Goal: Information Seeking & Learning: Learn about a topic

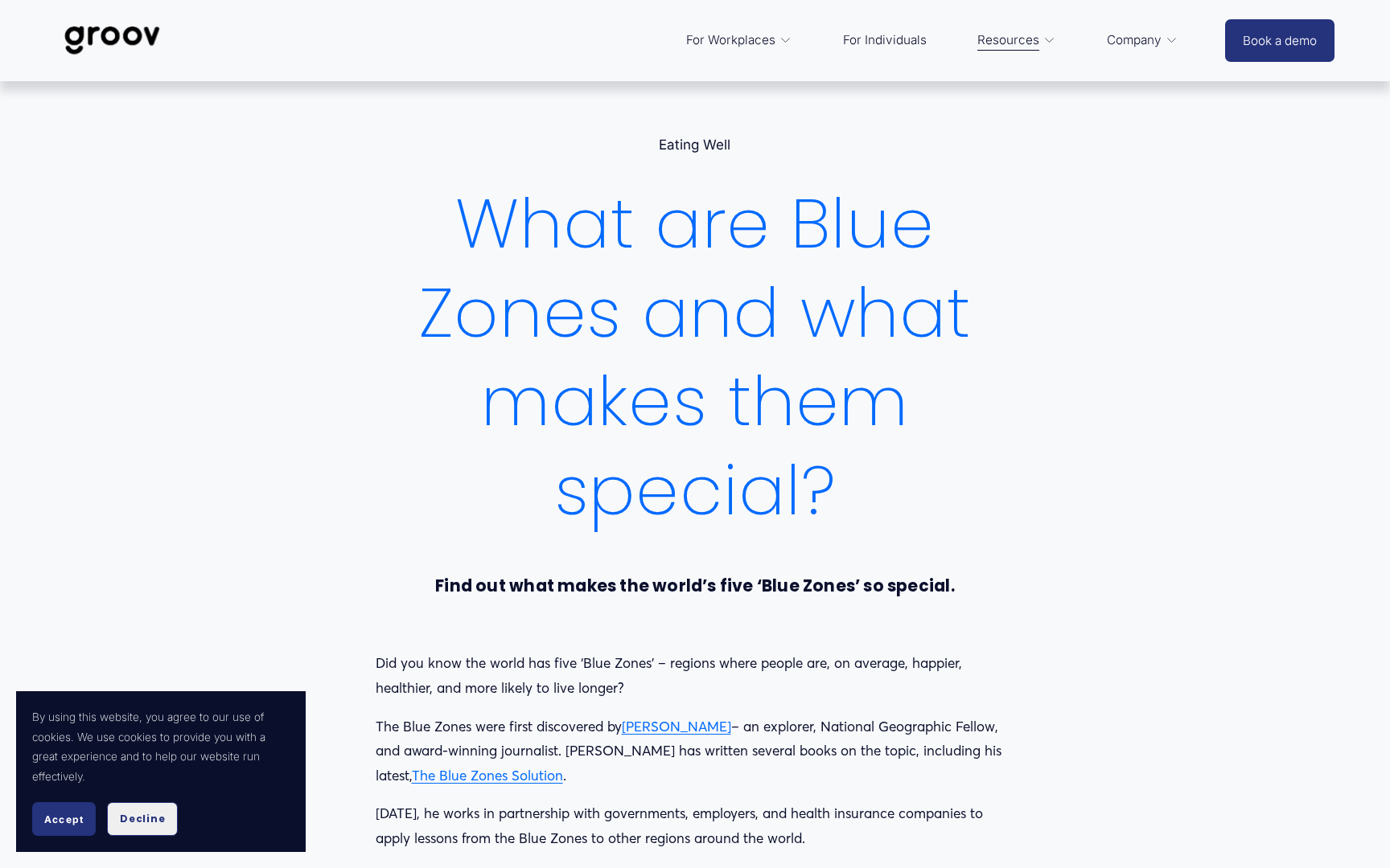
click at [140, 826] on span "Decline" at bounding box center [142, 819] width 45 height 14
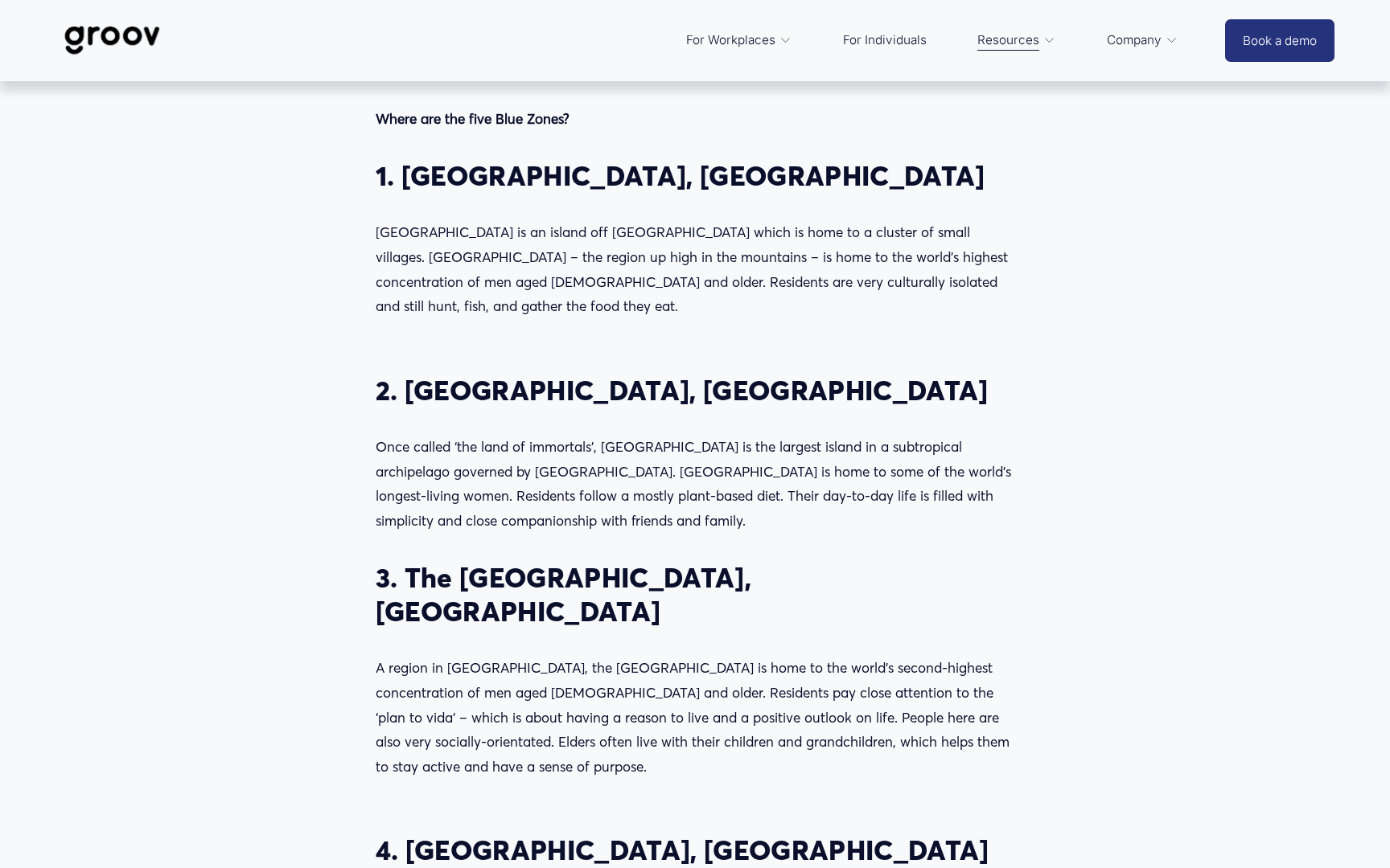
scroll to position [850, 0]
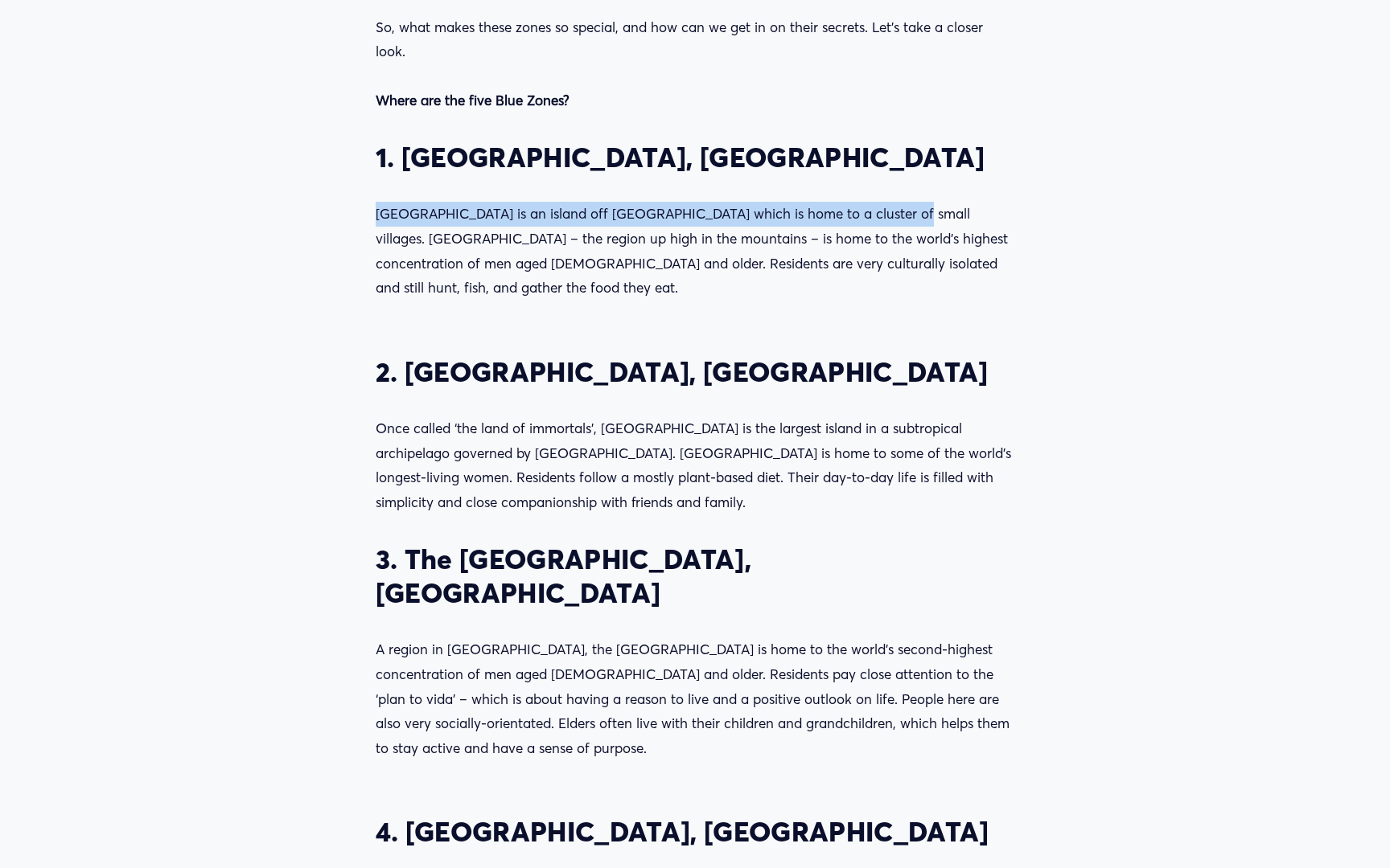
drag, startPoint x: 371, startPoint y: 217, endPoint x: 858, endPoint y: 216, distance: 487.0
click at [858, 216] on div "Did you know the world has five ‘Blue Zones’ – regions where people are, on ave…" at bounding box center [695, 50] width 667 height 526
click at [414, 209] on p "[GEOGRAPHIC_DATA] is an island off [GEOGRAPHIC_DATA] which is home to a cluster…" at bounding box center [695, 251] width 640 height 98
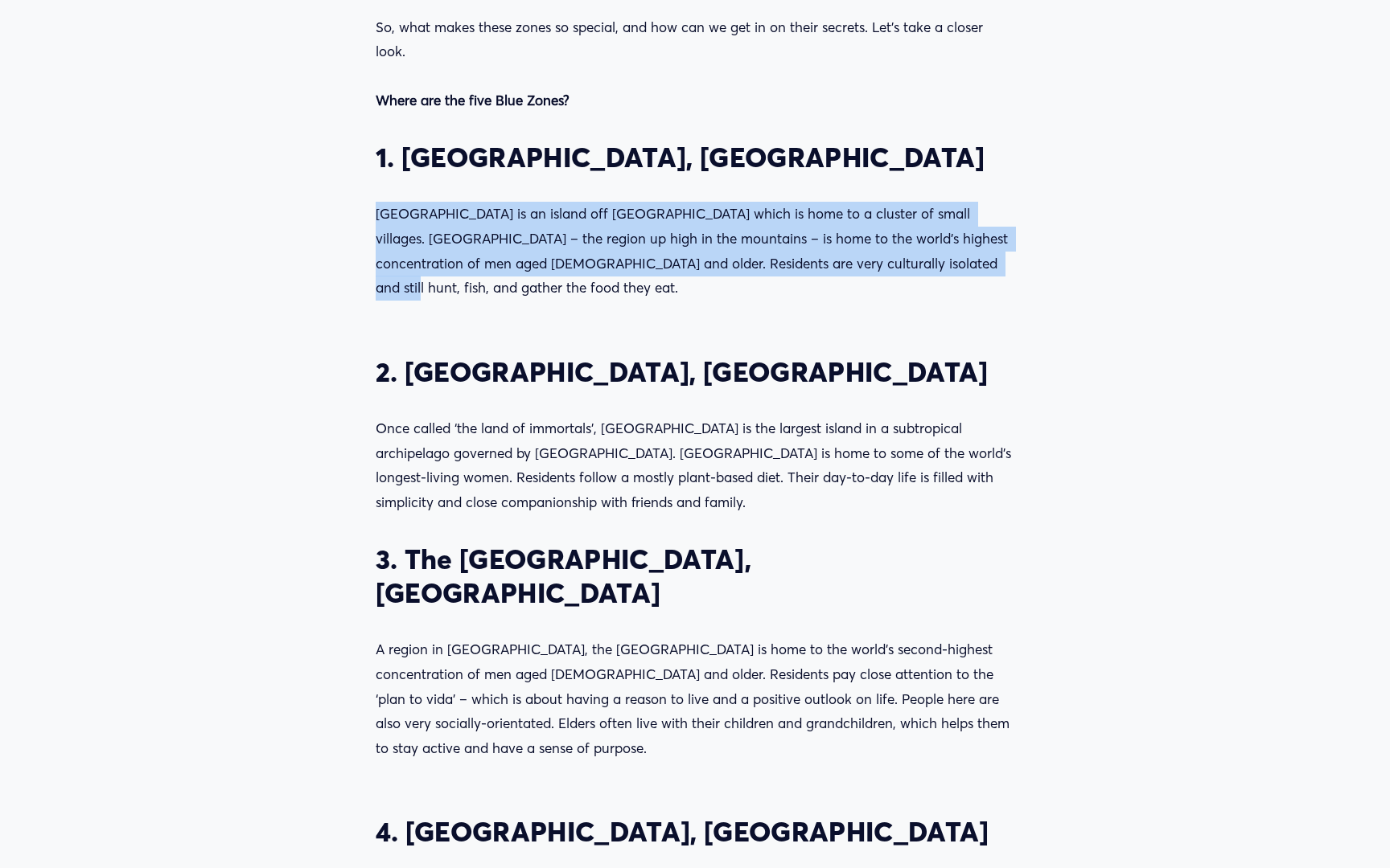
drag, startPoint x: 374, startPoint y: 216, endPoint x: 946, endPoint y: 275, distance: 575.0
click at [946, 275] on div "Did you know the world has five ‘Blue Zones’ – regions where people are, on ave…" at bounding box center [695, 50] width 667 height 526
click at [912, 265] on p "[GEOGRAPHIC_DATA] is an island off [GEOGRAPHIC_DATA] which is home to a cluster…" at bounding box center [695, 251] width 640 height 98
drag, startPoint x: 912, startPoint y: 265, endPoint x: 372, endPoint y: 216, distance: 542.2
click at [372, 216] on div "Did you know the world has five ‘Blue Zones’ – regions where people are, on ave…" at bounding box center [695, 50] width 667 height 526
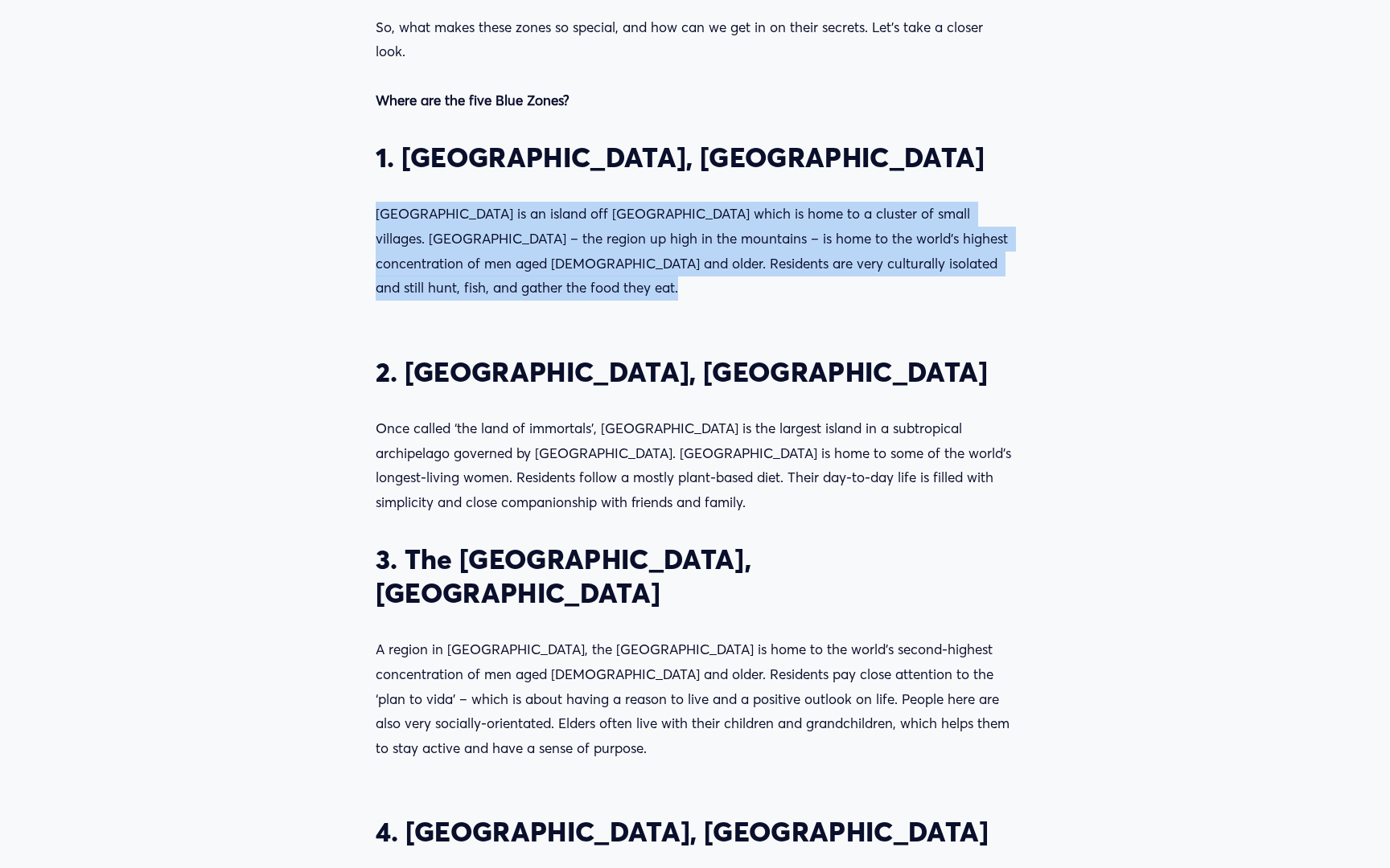
click at [362, 199] on div "Did you know the world has five ‘Blue Zones’ – regions where people are, on ave…" at bounding box center [695, 50] width 667 height 526
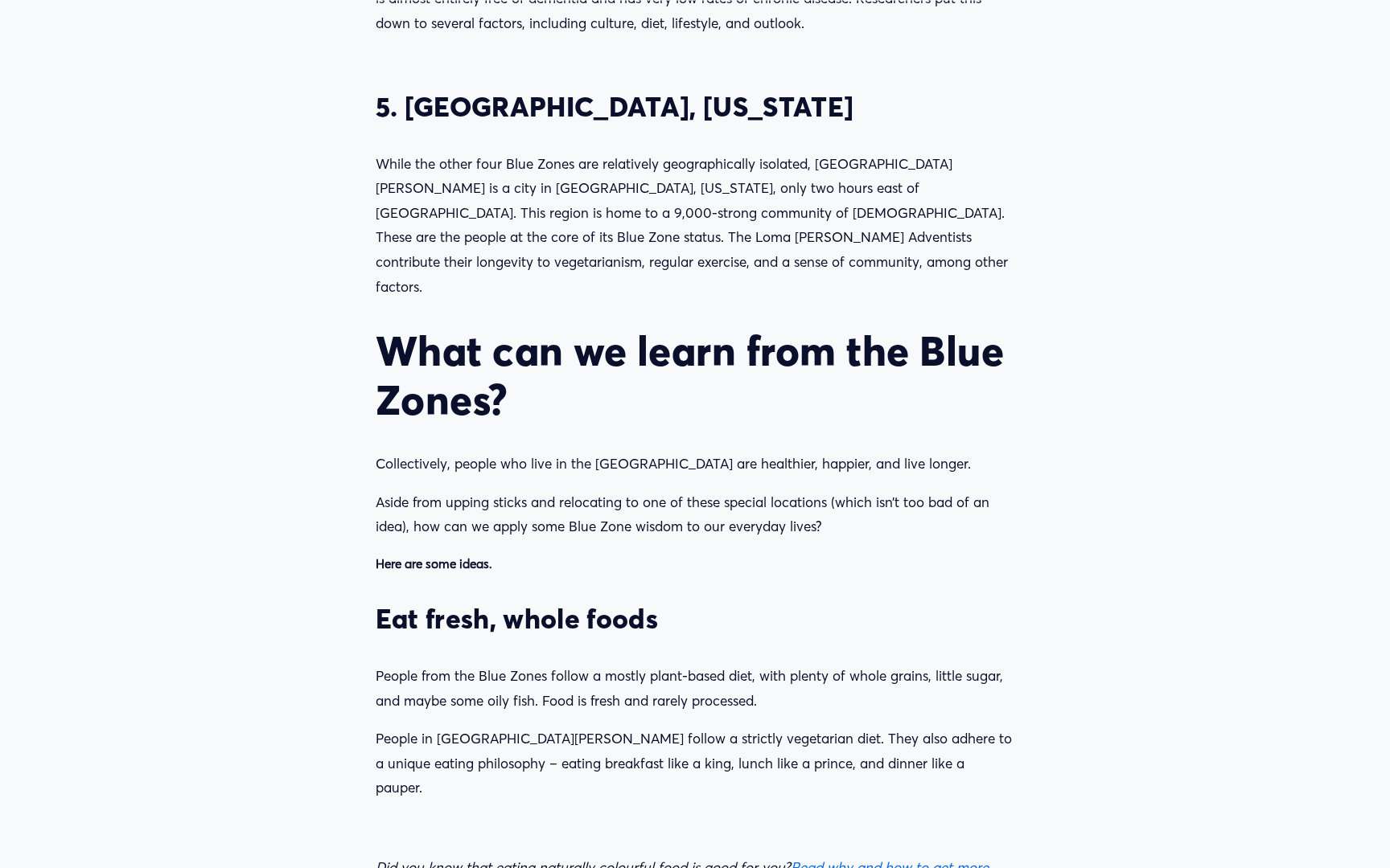
scroll to position [1791, 0]
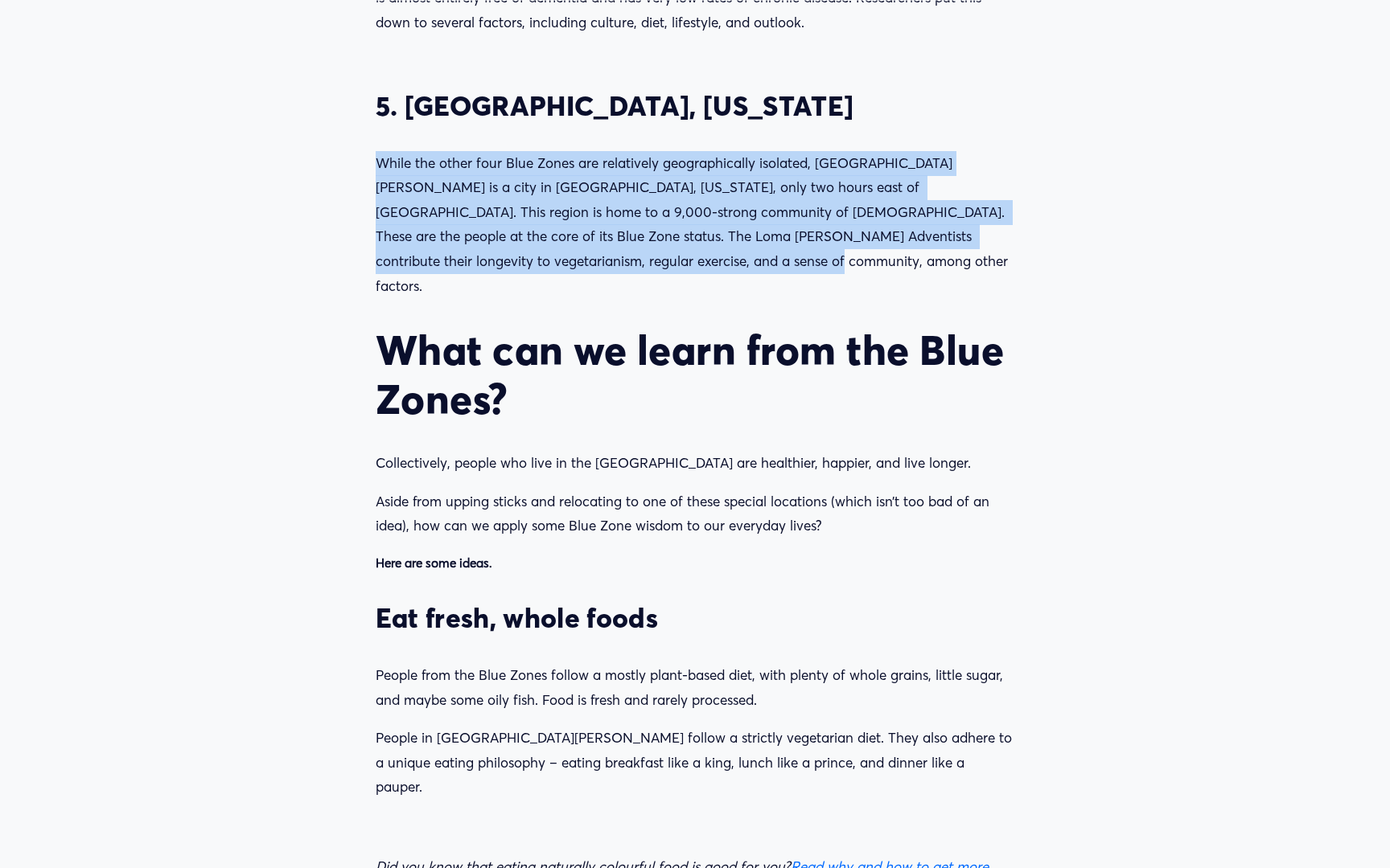
drag, startPoint x: 378, startPoint y: 106, endPoint x: 602, endPoint y: 205, distance: 244.9
click at [602, 205] on p "While the other four Blue Zones are relatively geographically isolated, [GEOGRA…" at bounding box center [695, 225] width 640 height 148
drag, startPoint x: 602, startPoint y: 205, endPoint x: 380, endPoint y: 111, distance: 241.1
click at [380, 151] on p "While the other four Blue Zones are relatively geographically isolated, [GEOGRA…" at bounding box center [695, 225] width 640 height 148
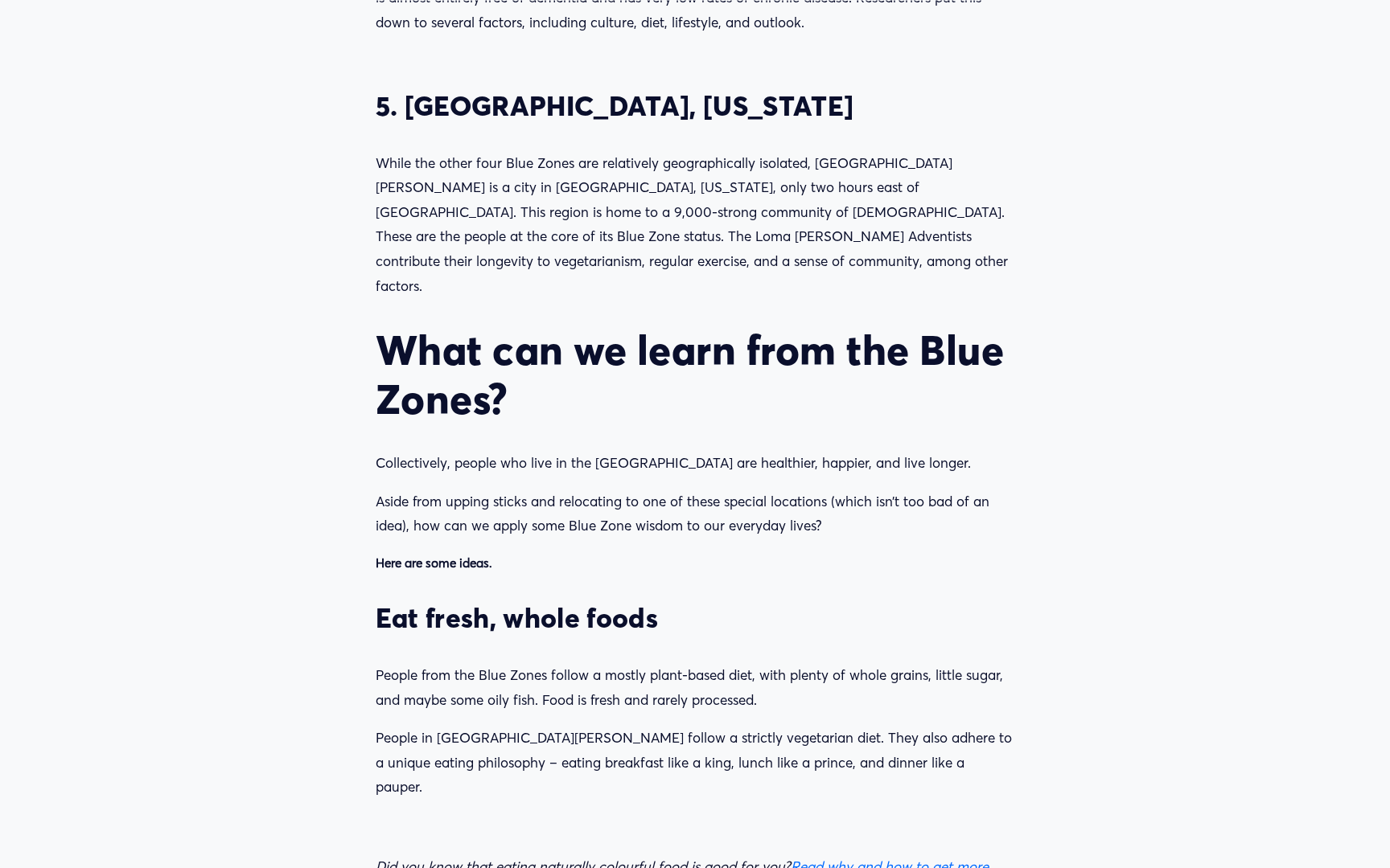
click at [368, 101] on div "5. [GEOGRAPHIC_DATA], [US_STATE] While the other four Blue Zones are relatively…" at bounding box center [695, 444] width 667 height 738
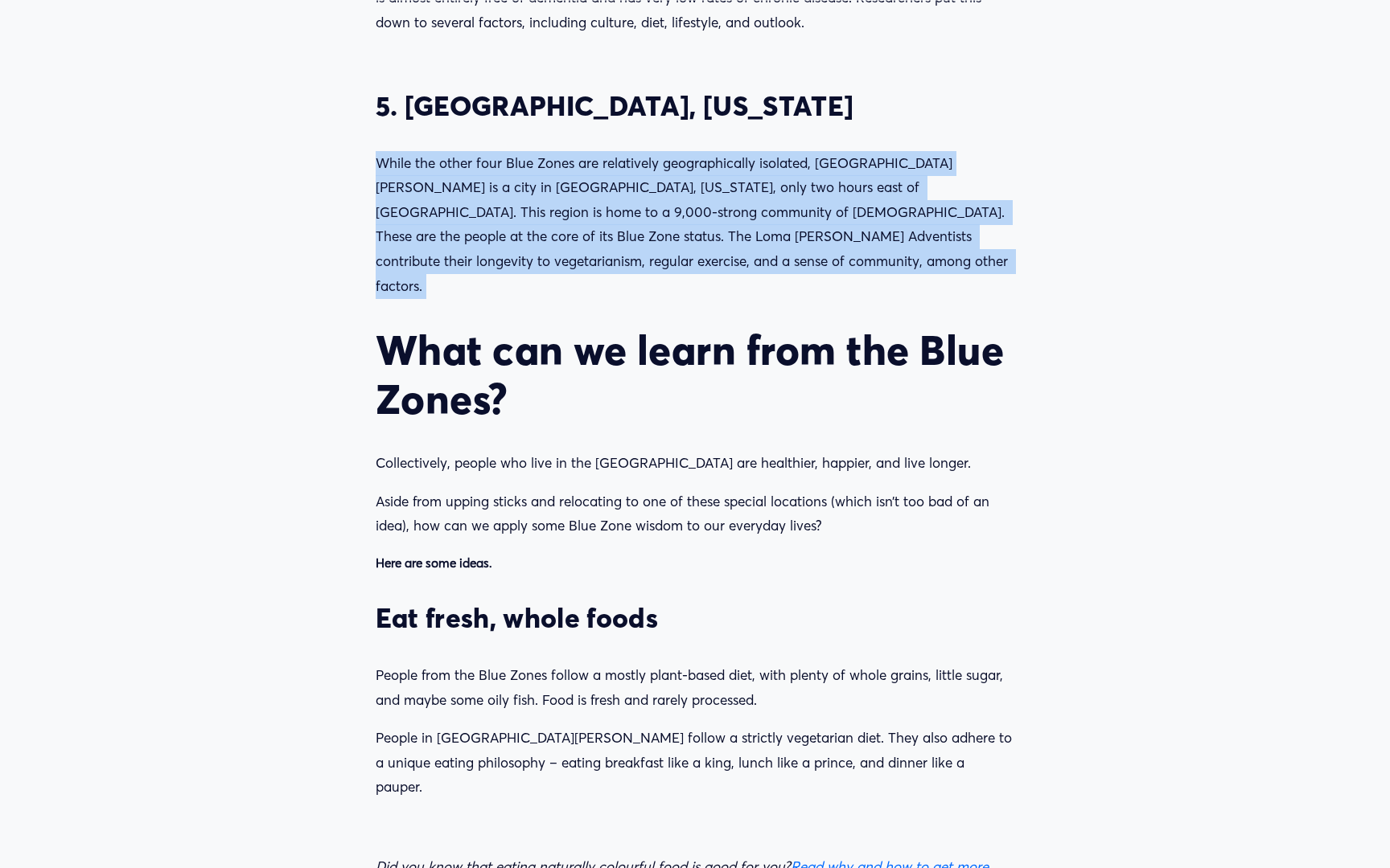
drag, startPoint x: 368, startPoint y: 101, endPoint x: 607, endPoint y: 206, distance: 261.0
click at [607, 206] on div "5. [GEOGRAPHIC_DATA], [US_STATE] While the other four Blue Zones are relatively…" at bounding box center [695, 444] width 667 height 738
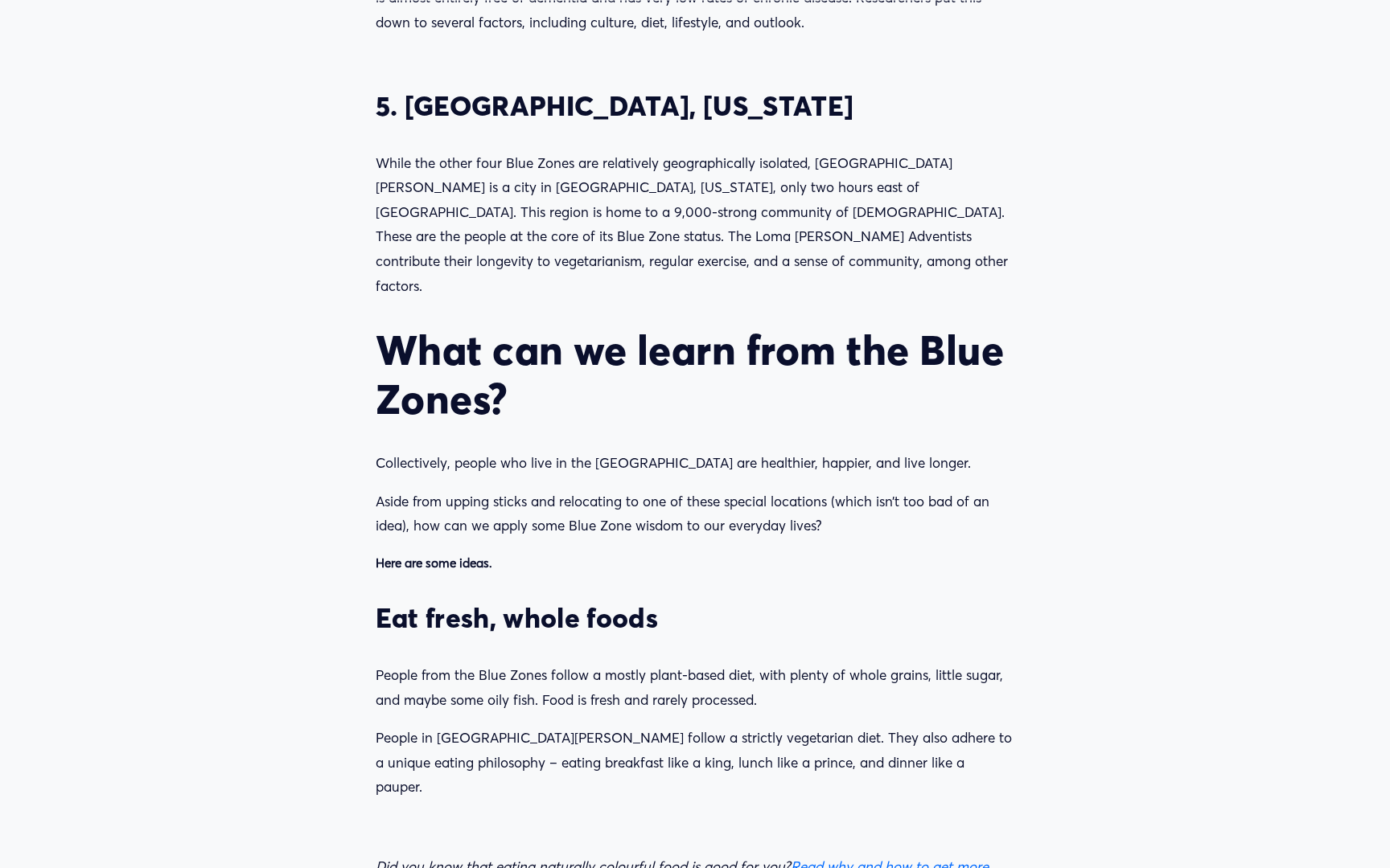
click at [601, 206] on p "While the other four Blue Zones are relatively geographically isolated, [GEOGRA…" at bounding box center [695, 225] width 640 height 148
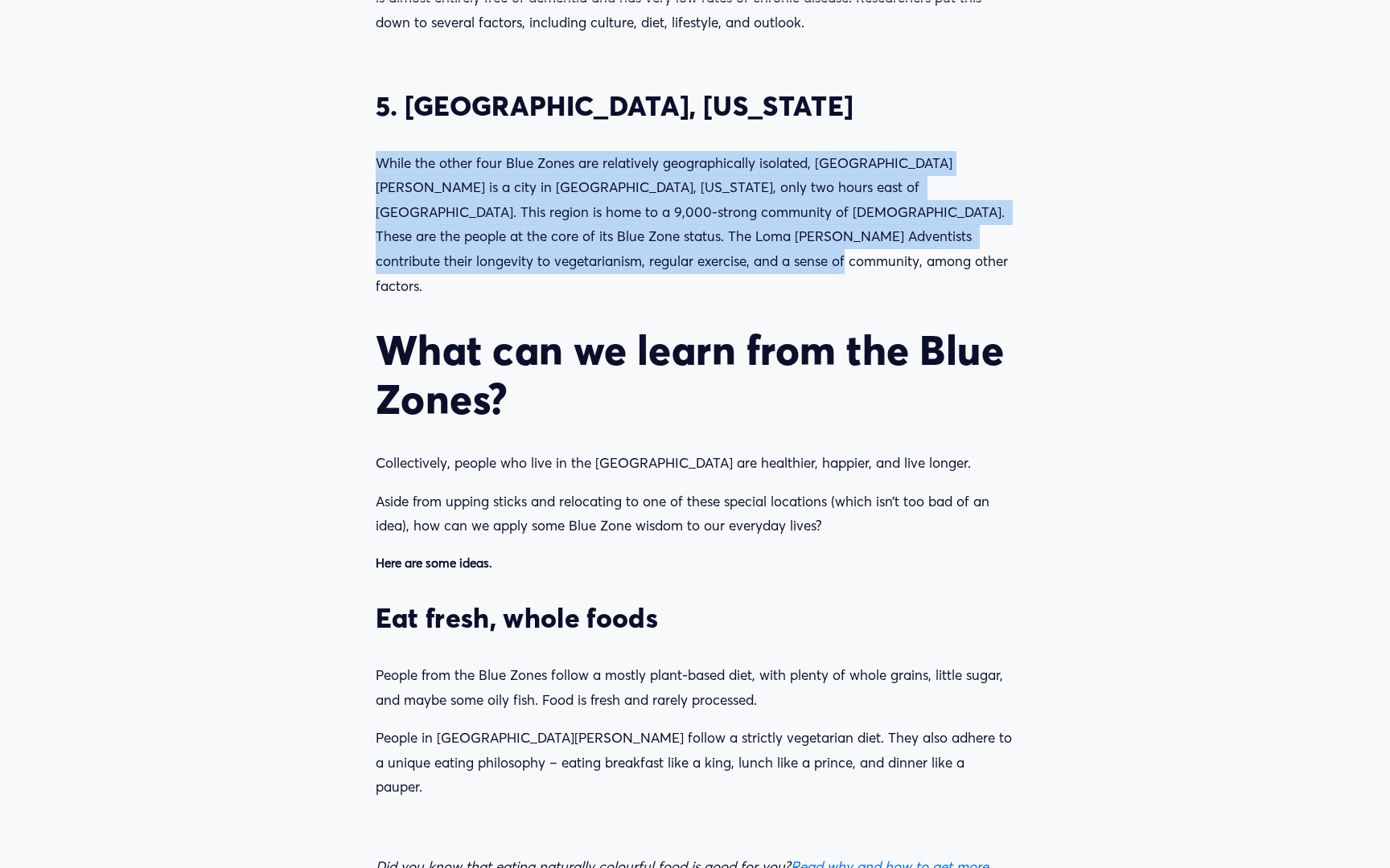
drag, startPoint x: 375, startPoint y: 101, endPoint x: 607, endPoint y: 208, distance: 255.5
click at [607, 208] on p "While the other four Blue Zones are relatively geographically isolated, [GEOGRA…" at bounding box center [695, 225] width 640 height 148
